Goal: Task Accomplishment & Management: Complete application form

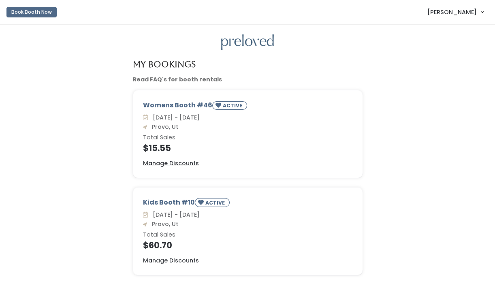
click at [458, 17] on span "[PERSON_NAME]" at bounding box center [452, 12] width 49 height 9
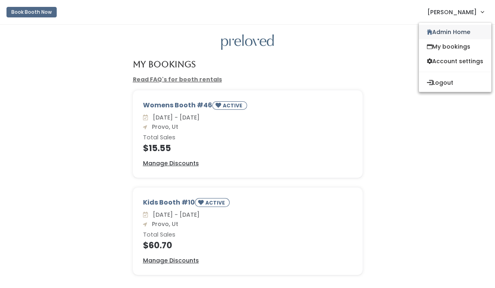
click at [451, 35] on link "Admin Home" at bounding box center [455, 32] width 73 height 15
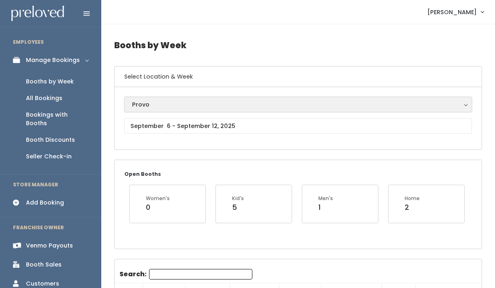
click at [231, 106] on div "Provo" at bounding box center [298, 104] width 332 height 9
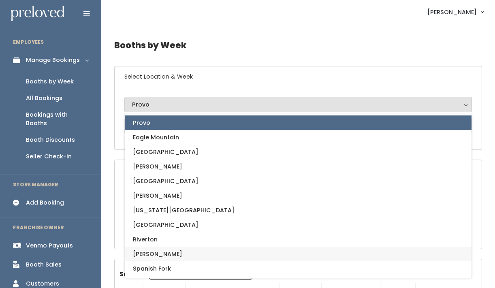
click at [175, 251] on link "[PERSON_NAME]" at bounding box center [298, 254] width 347 height 15
select select "3"
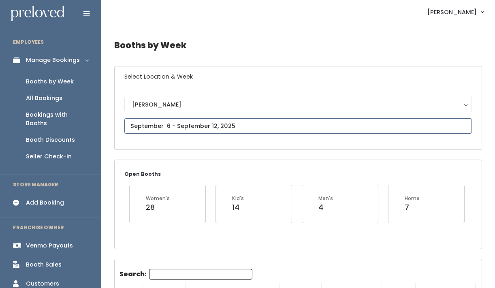
click at [174, 126] on input "text" at bounding box center [298, 125] width 348 height 15
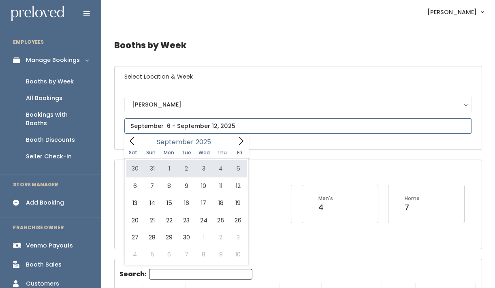
click at [132, 142] on icon at bounding box center [132, 141] width 9 height 9
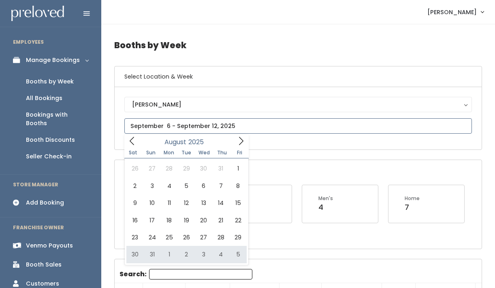
type input "[DATE] to [DATE]"
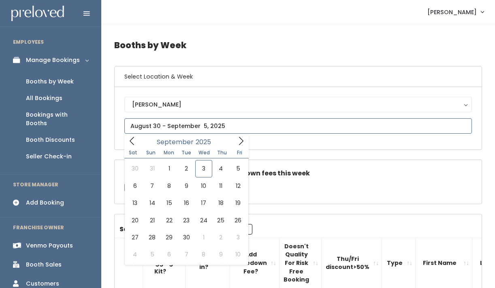
click at [221, 123] on input "text" at bounding box center [298, 125] width 348 height 15
click at [133, 143] on icon at bounding box center [132, 141] width 9 height 9
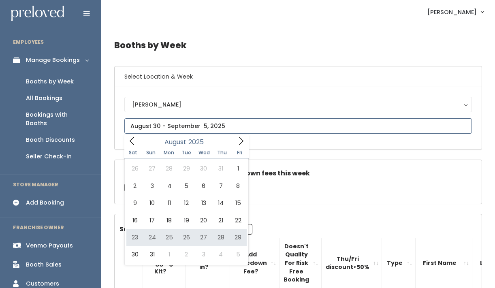
type input "August 23 to August 29"
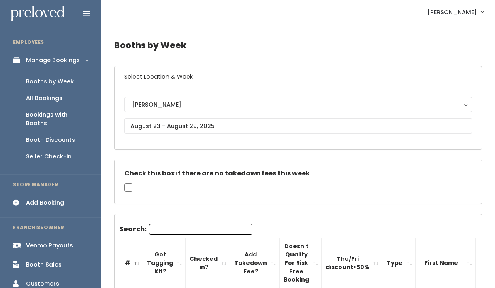
click at [185, 229] on input "Search:" at bounding box center [200, 229] width 103 height 11
type input "paige"
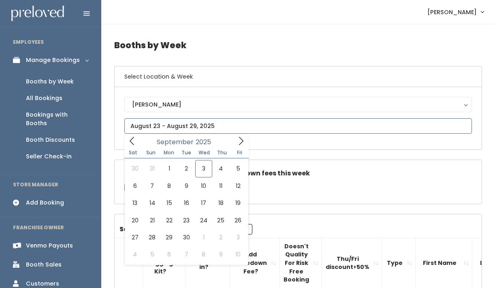
click at [164, 127] on input "text" at bounding box center [298, 125] width 348 height 15
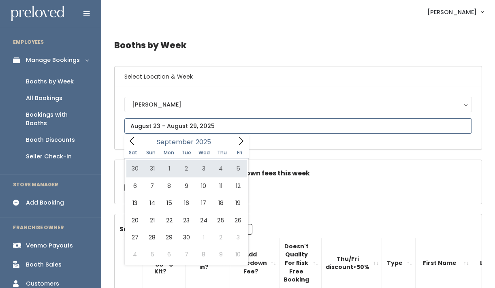
type input "August 30 to September 5"
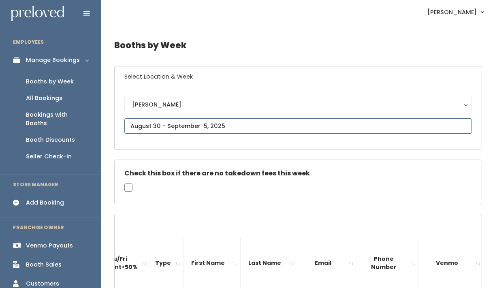
click at [161, 123] on input "text" at bounding box center [298, 125] width 348 height 15
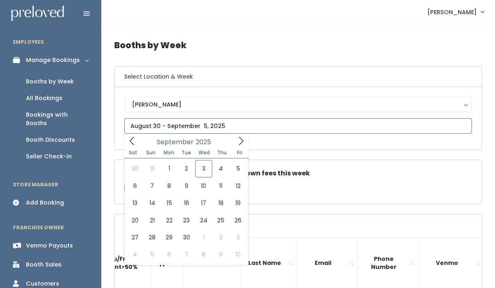
click at [130, 146] on span at bounding box center [131, 141] width 15 height 13
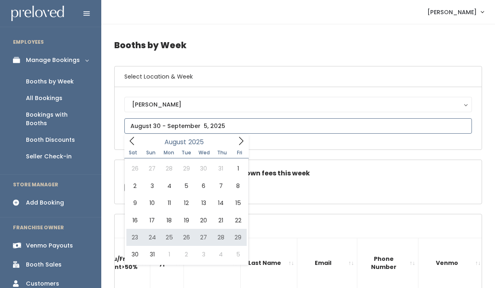
type input "August 23 to August 29"
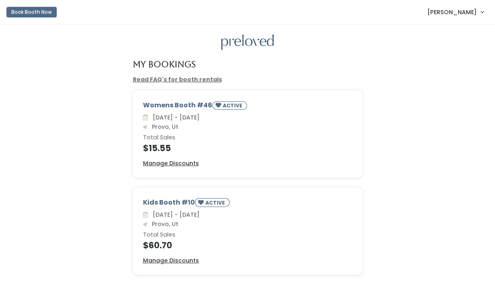
click at [30, 11] on button "Book Booth Now" at bounding box center [31, 12] width 50 height 11
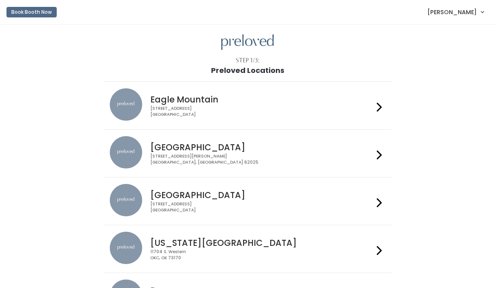
click at [448, 9] on span "[PERSON_NAME]" at bounding box center [452, 12] width 49 height 9
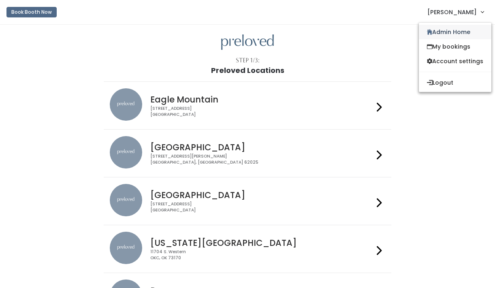
click at [455, 29] on link "Admin Home" at bounding box center [455, 32] width 73 height 15
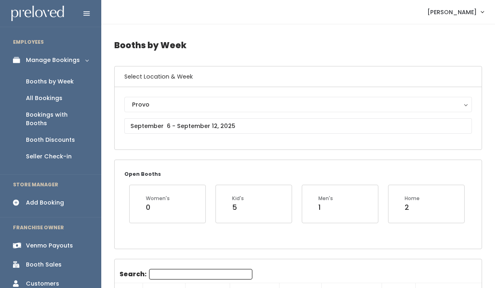
click at [44, 199] on div "Add Booking" at bounding box center [45, 203] width 38 height 9
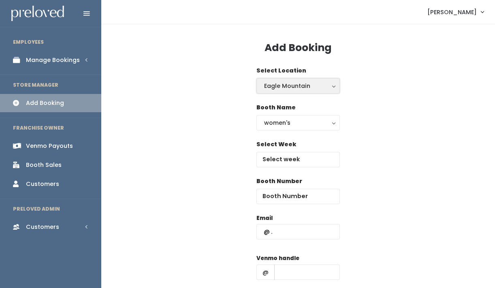
click at [293, 83] on div "Eagle Mountain" at bounding box center [298, 85] width 68 height 9
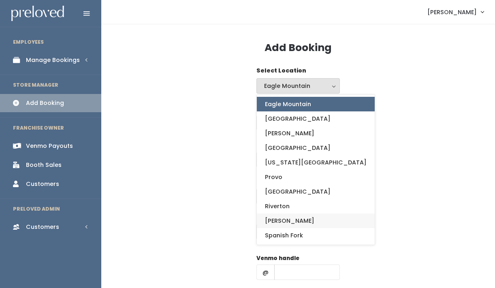
click at [279, 221] on span "[PERSON_NAME]" at bounding box center [289, 220] width 49 height 9
select select "3"
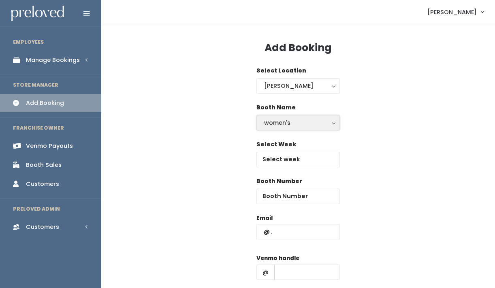
click at [292, 121] on div "women's" at bounding box center [298, 122] width 68 height 9
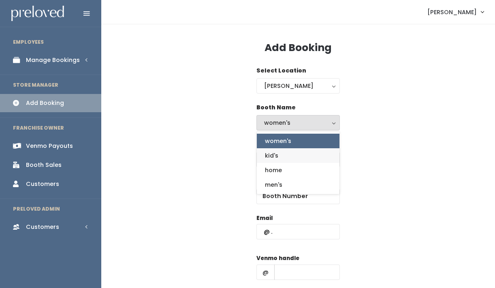
click at [284, 154] on link "kid's" at bounding box center [298, 155] width 83 height 15
select select "kids"
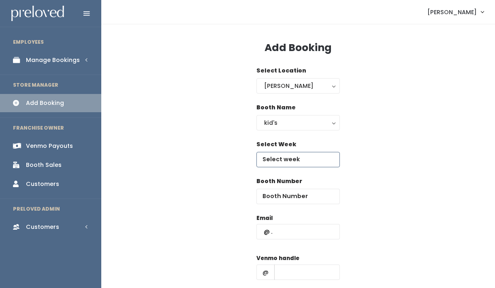
click at [284, 154] on input "text" at bounding box center [299, 159] width 84 height 15
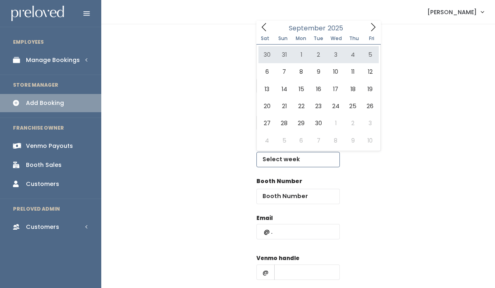
type input "[DATE] to [DATE]"
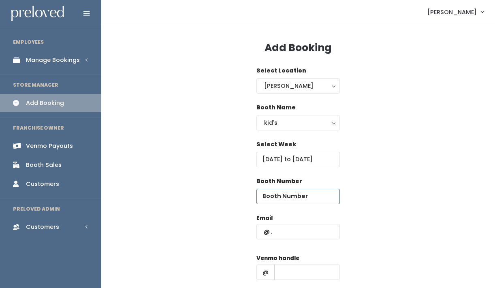
click at [292, 200] on input "number" at bounding box center [299, 196] width 84 height 15
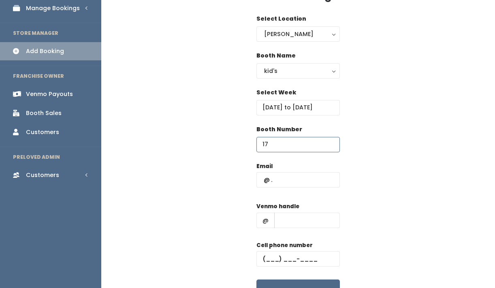
type input "17"
click at [274, 181] on input "text" at bounding box center [299, 179] width 84 height 15
paste input "[EMAIL_ADDRESS][DOMAIN_NAME]"
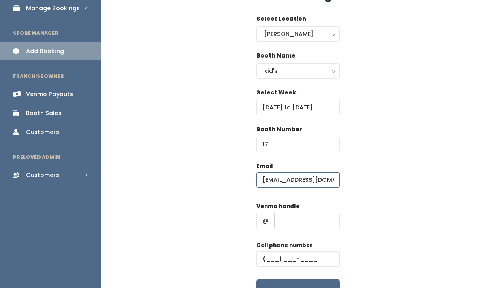
scroll to position [0, 3]
type input "[EMAIL_ADDRESS][DOMAIN_NAME]"
type input "1"
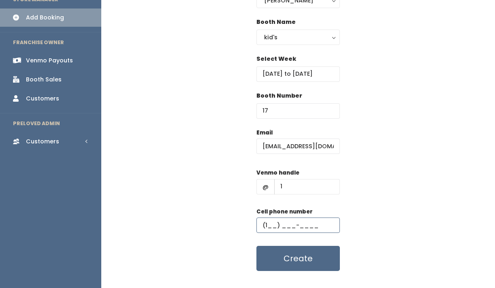
scroll to position [86, 0]
type input "(1__) ___-____"
click at [310, 253] on button "Create" at bounding box center [299, 258] width 84 height 25
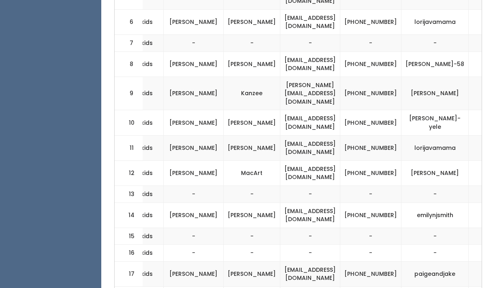
scroll to position [0, 266]
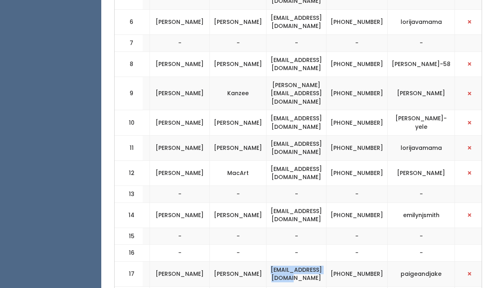
drag, startPoint x: 266, startPoint y: 232, endPoint x: 346, endPoint y: 231, distance: 80.7
click at [327, 261] on td "[EMAIL_ADDRESS][DOMAIN_NAME]" at bounding box center [297, 273] width 60 height 25
copy td "[EMAIL_ADDRESS][DOMAIN_NAME]"
click at [161, 203] on td "[PERSON_NAME]" at bounding box center [180, 215] width 60 height 25
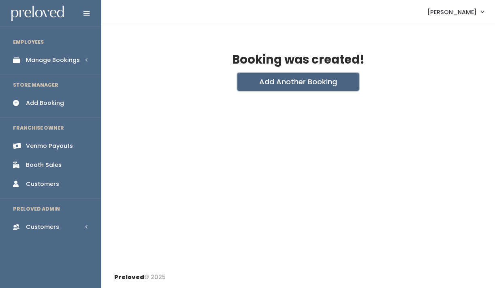
click at [283, 73] on button "Add Another Booking" at bounding box center [299, 82] width 122 height 18
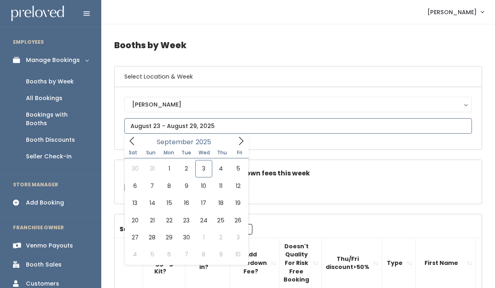
click at [167, 127] on input "text" at bounding box center [298, 125] width 348 height 15
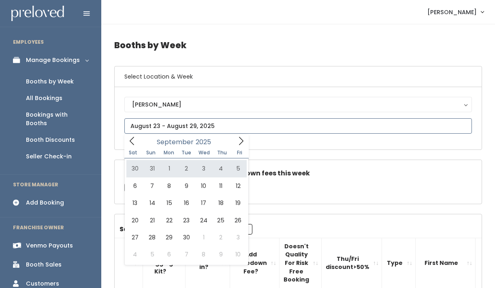
type input "August 30 to September 5"
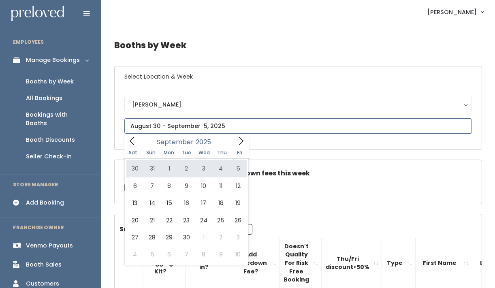
click at [133, 143] on icon at bounding box center [132, 141] width 9 height 9
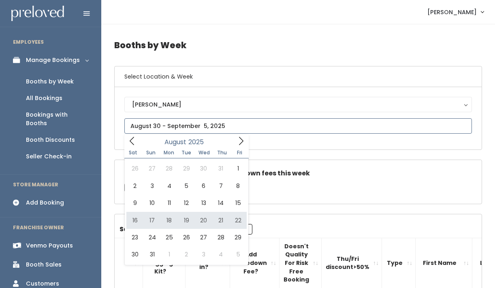
type input "August 16 to August 22"
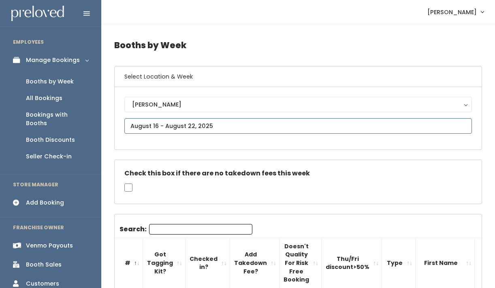
click at [171, 125] on input "text" at bounding box center [298, 125] width 348 height 15
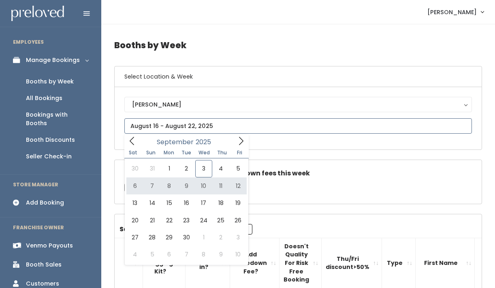
type input "[DATE] to [DATE]"
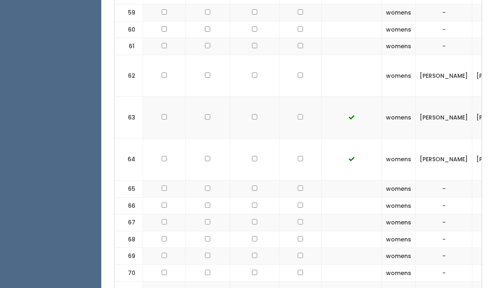
scroll to position [1577, 0]
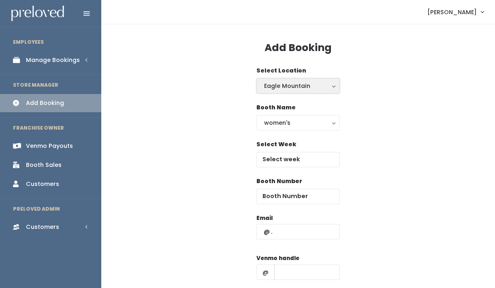
click at [282, 79] on button "Eagle Mountain" at bounding box center [299, 85] width 84 height 15
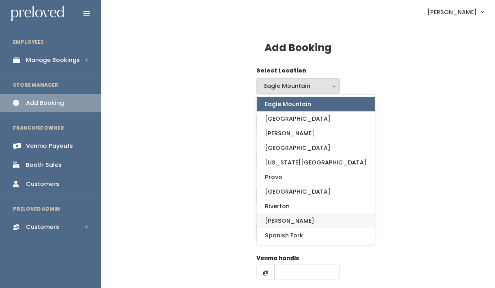
click at [275, 219] on span "[PERSON_NAME]" at bounding box center [289, 220] width 49 height 9
select select "3"
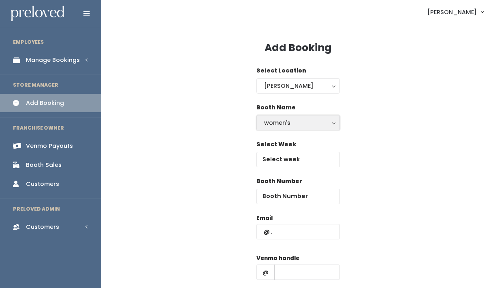
click at [293, 119] on div "women's" at bounding box center [298, 122] width 68 height 9
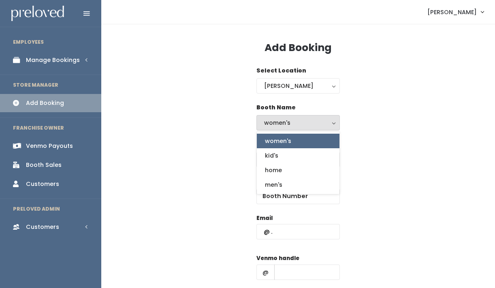
click at [293, 119] on div "women's" at bounding box center [298, 122] width 68 height 9
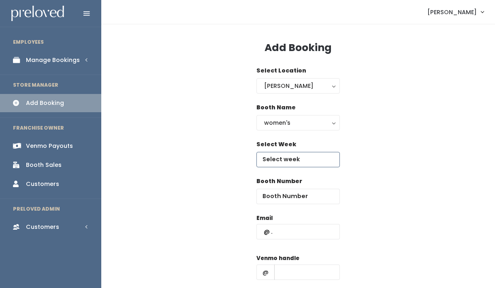
click at [276, 157] on input "text" at bounding box center [299, 159] width 84 height 15
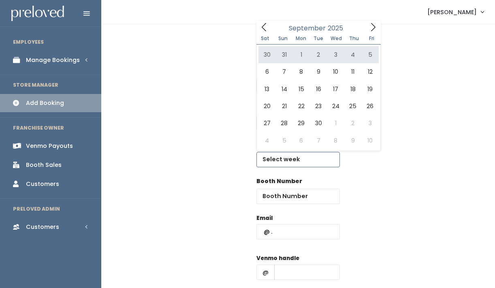
type input "August 30 to September 5"
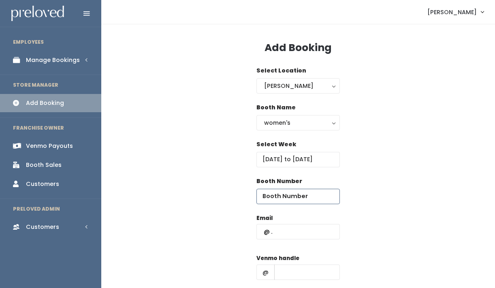
click at [292, 196] on input "number" at bounding box center [299, 196] width 84 height 15
type input "67"
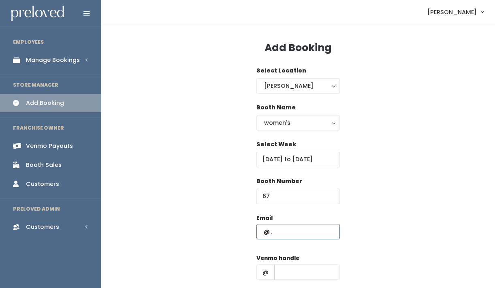
click at [296, 234] on input "text" at bounding box center [299, 231] width 84 height 15
paste input "[EMAIL_ADDRESS][DOMAIN_NAME]"
type input "[EMAIL_ADDRESS][DOMAIN_NAME]"
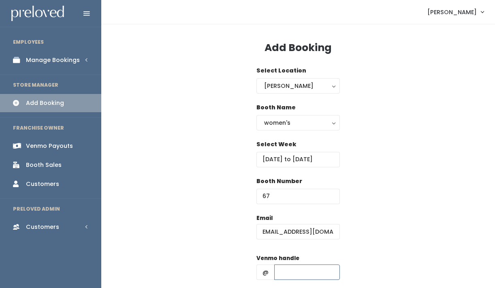
scroll to position [0, 0]
type input "1"
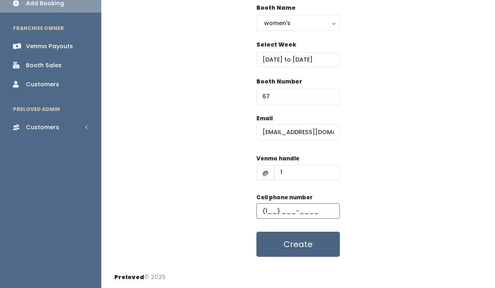
type input "(1__) ___-____"
click at [300, 246] on button "Create" at bounding box center [299, 244] width 84 height 25
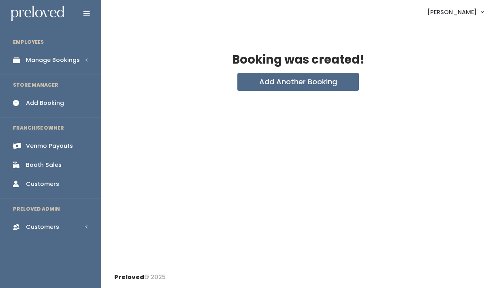
click at [461, 15] on span "[PERSON_NAME]" at bounding box center [452, 12] width 49 height 9
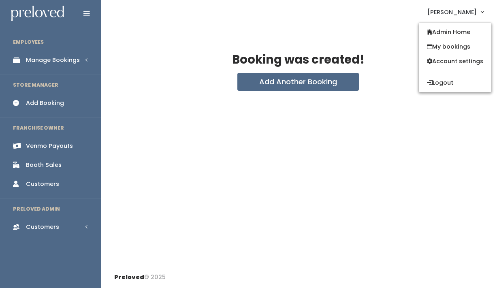
click at [380, 38] on div "Booking was created! Add Another Booking" at bounding box center [298, 145] width 394 height 242
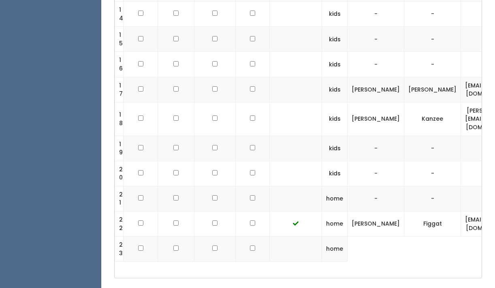
scroll to position [1577, 0]
